Goal: Task Accomplishment & Management: Manage account settings

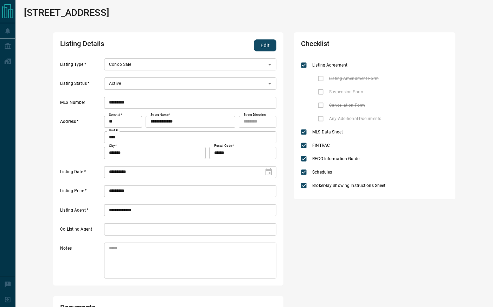
scroll to position [113, 210]
click at [262, 45] on button "Edit" at bounding box center [265, 45] width 22 height 12
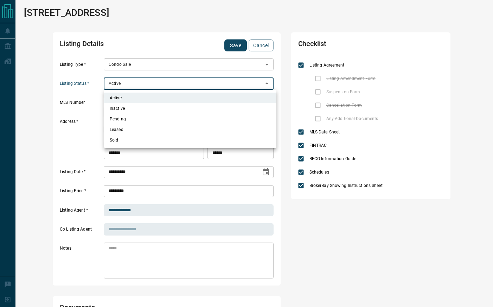
click at [136, 83] on body "**********" at bounding box center [246, 287] width 493 height 574
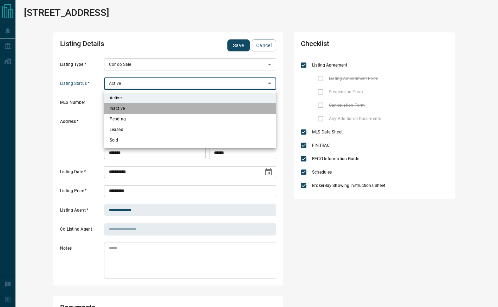
click at [135, 107] on li "Inactive" at bounding box center [190, 108] width 172 height 11
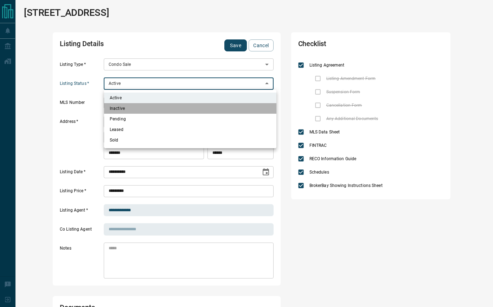
scroll to position [6, 6]
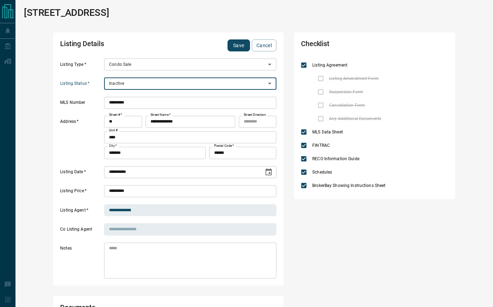
click at [242, 44] on button "Save" at bounding box center [238, 45] width 22 height 12
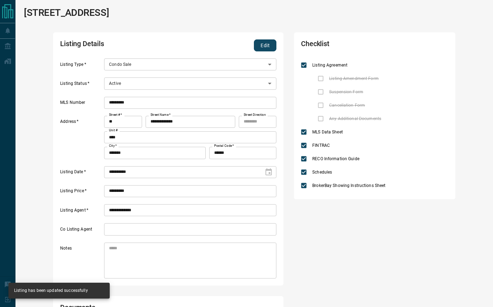
scroll to position [0, 0]
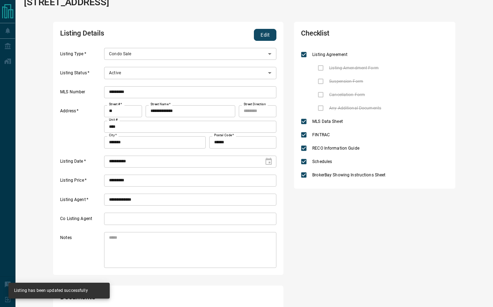
type input "*"
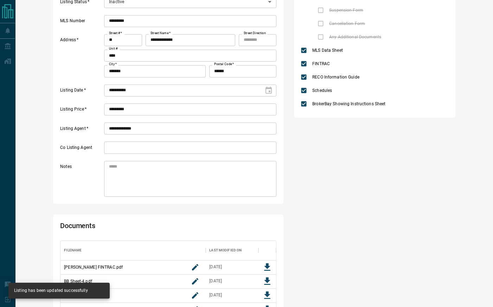
scroll to position [197, 0]
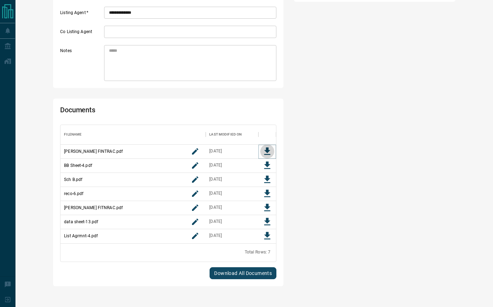
click at [264, 148] on icon "Download File" at bounding box center [267, 151] width 11 height 11
click at [266, 161] on icon "Download File" at bounding box center [267, 164] width 6 height 7
click at [268, 194] on icon "Download File" at bounding box center [267, 192] width 6 height 7
click at [268, 206] on icon "Download File" at bounding box center [267, 207] width 6 height 7
click at [457, 32] on div "**********" at bounding box center [254, 60] width 461 height 451
